Goal: Task Accomplishment & Management: Use online tool/utility

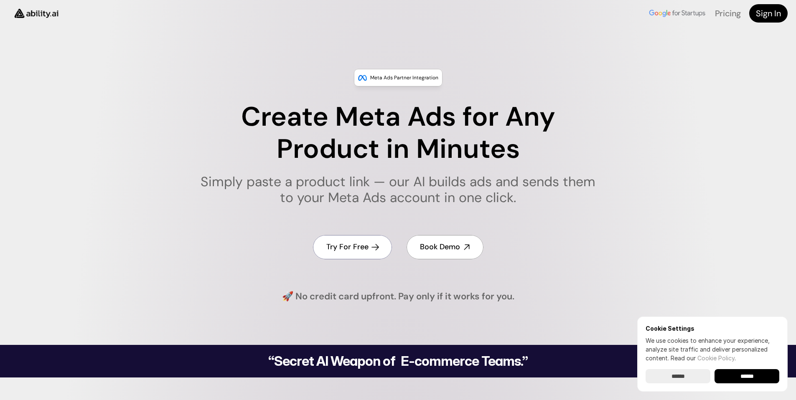
click at [351, 247] on h4 "Try For Free" at bounding box center [347, 247] width 42 height 10
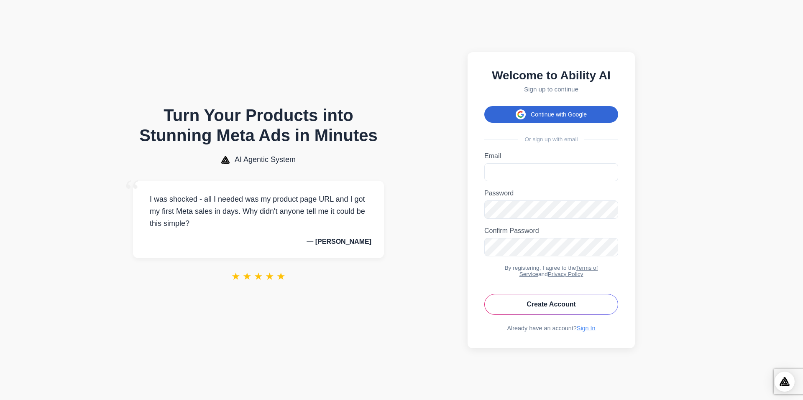
click at [520, 112] on icon at bounding box center [520, 115] width 7 height 8
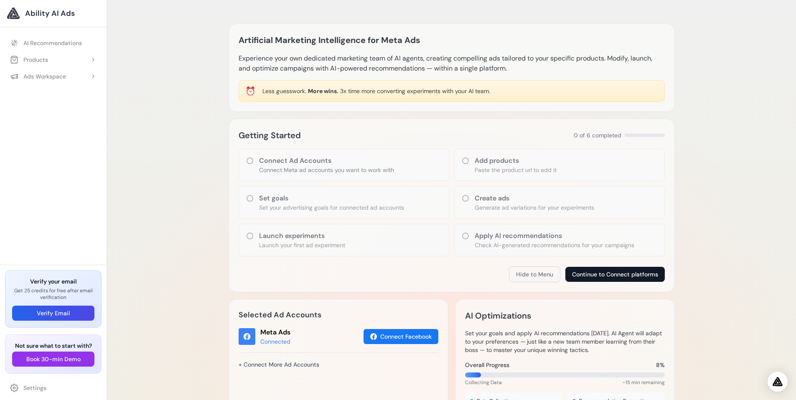
click at [587, 273] on button "Continue to Connect platforms" at bounding box center [615, 274] width 99 height 15
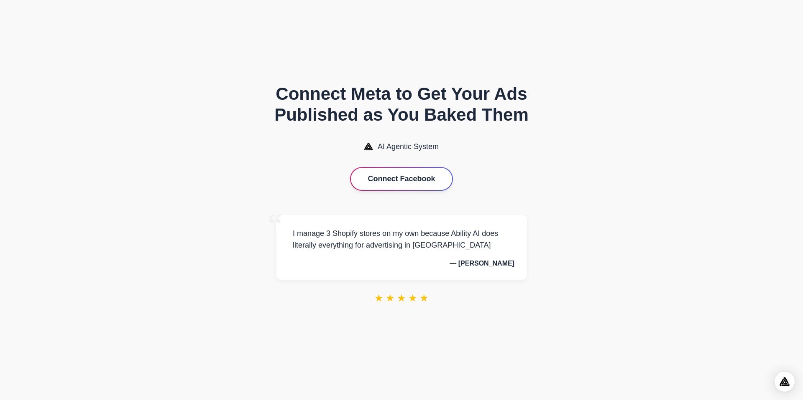
click at [410, 179] on button "Connect Facebook" at bounding box center [401, 179] width 101 height 22
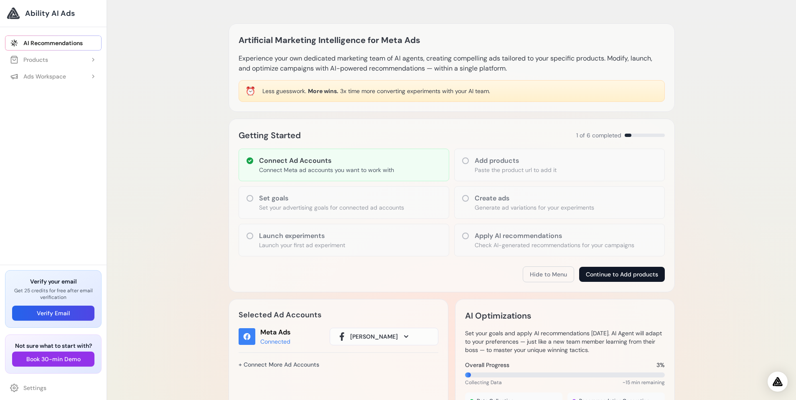
click at [611, 275] on button "Continue to Add products" at bounding box center [622, 274] width 86 height 15
